Goal: Consume media (video, audio)

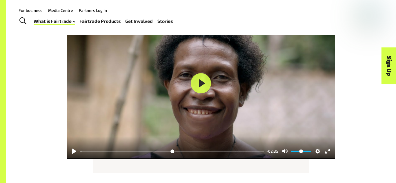
scroll to position [712, 0]
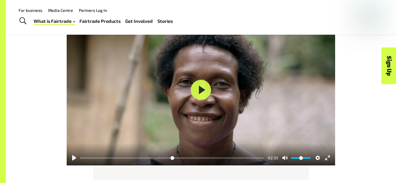
drag, startPoint x: 290, startPoint y: 159, endPoint x: 295, endPoint y: 158, distance: 5.0
click at [295, 158] on div "Unmute Mute" at bounding box center [296, 158] width 32 height 9
drag, startPoint x: 295, startPoint y: 158, endPoint x: 290, endPoint y: 159, distance: 5.2
type input "*"
click at [291, 159] on input "Volume" at bounding box center [301, 159] width 20 height 6
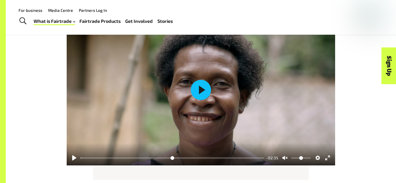
click at [202, 90] on button "Play" at bounding box center [201, 90] width 20 height 20
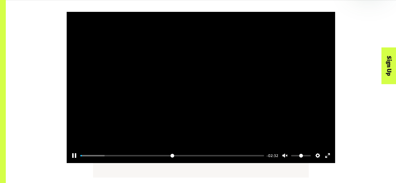
scroll to position [716, 0]
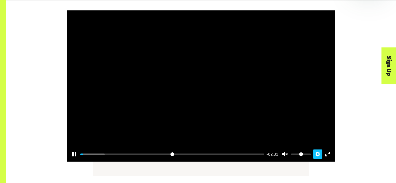
click at [318, 155] on button "Settings" at bounding box center [317, 154] width 9 height 9
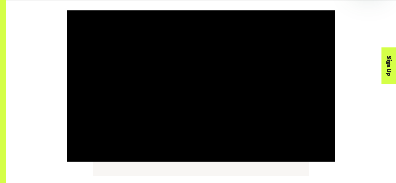
click at [365, 107] on div "Pause Play % buffered 00:00 -02:27 Unmute Mute Disable captions Enable captions…" at bounding box center [201, 86] width 330 height 152
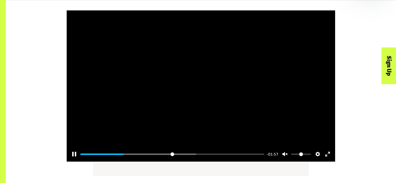
drag, startPoint x: 296, startPoint y: 66, endPoint x: 316, endPoint y: 77, distance: 22.5
click at [316, 77] on div at bounding box center [201, 86] width 268 height 152
click at [204, 88] on button "Play" at bounding box center [201, 86] width 20 height 20
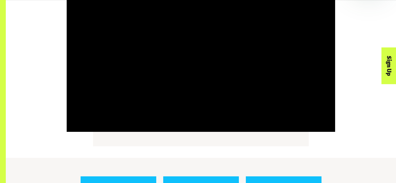
scroll to position [746, 0]
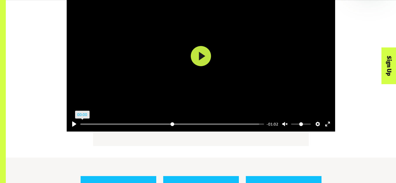
drag, startPoint x: 259, startPoint y: 125, endPoint x: 69, endPoint y: 129, distance: 190.1
click at [80, 127] on input "Seek" at bounding box center [172, 125] width 184 height 6
click at [72, 125] on button "Pause Play" at bounding box center [74, 124] width 9 height 9
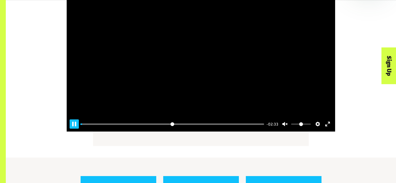
click at [72, 125] on button "Pause Play" at bounding box center [74, 124] width 9 height 9
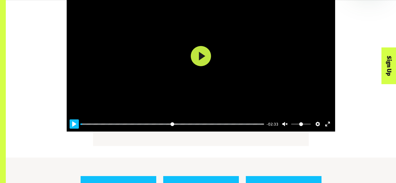
click at [72, 125] on button "Pause Play" at bounding box center [74, 124] width 9 height 9
drag, startPoint x: 85, startPoint y: 125, endPoint x: 72, endPoint y: 126, distance: 12.2
click at [80, 126] on input "Seek" at bounding box center [172, 125] width 184 height 6
click at [72, 126] on button "Pause Play" at bounding box center [74, 124] width 9 height 9
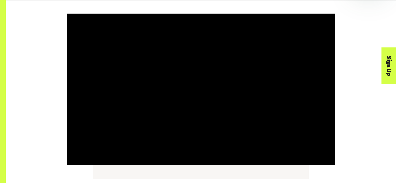
scroll to position [712, 0]
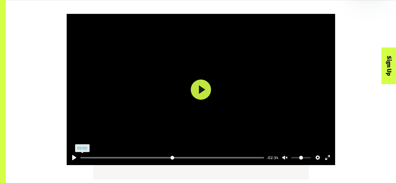
drag, startPoint x: 104, startPoint y: 163, endPoint x: 74, endPoint y: 154, distance: 30.9
click at [80, 155] on input "Seek" at bounding box center [172, 158] width 184 height 6
click at [72, 158] on button "Pause Play" at bounding box center [74, 157] width 9 height 9
type input "****"
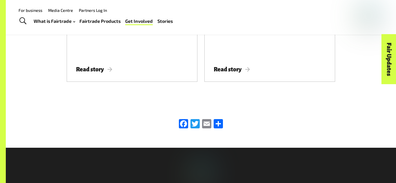
scroll to position [974, 0]
